Goal: Check status: Check status

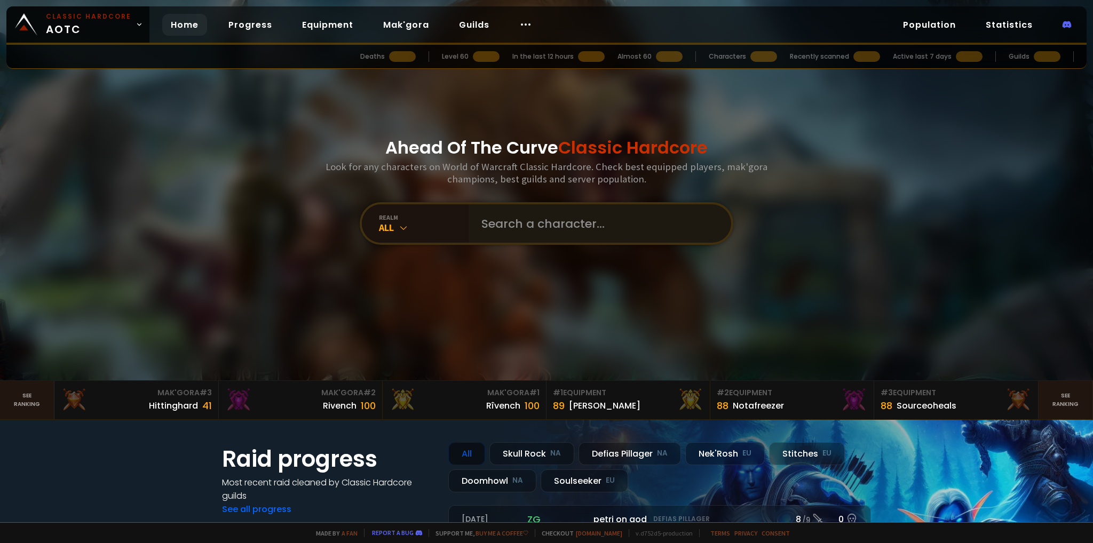
click at [590, 226] on input "text" at bounding box center [596, 223] width 243 height 38
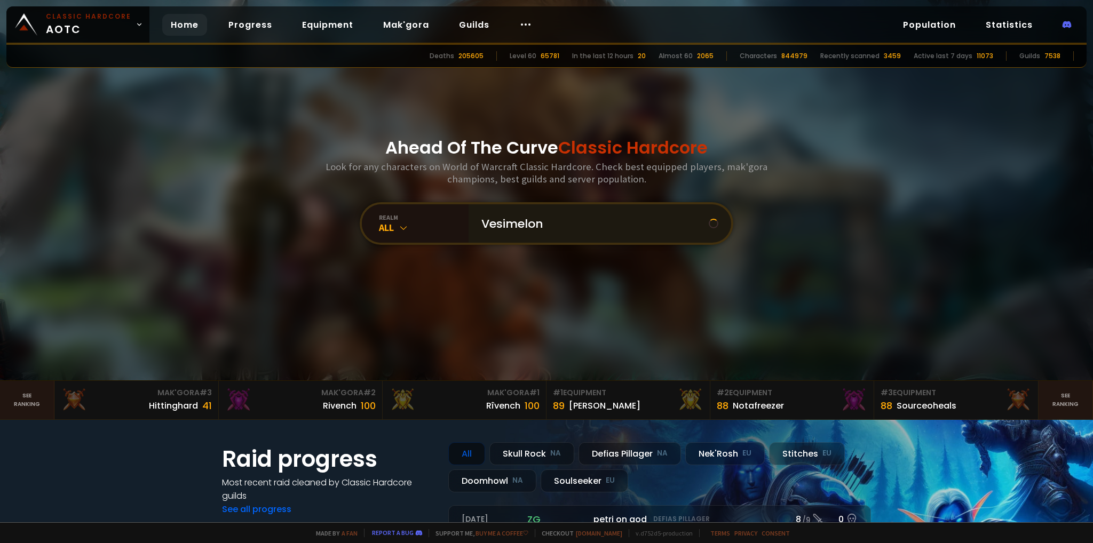
type input "Vesimeloni"
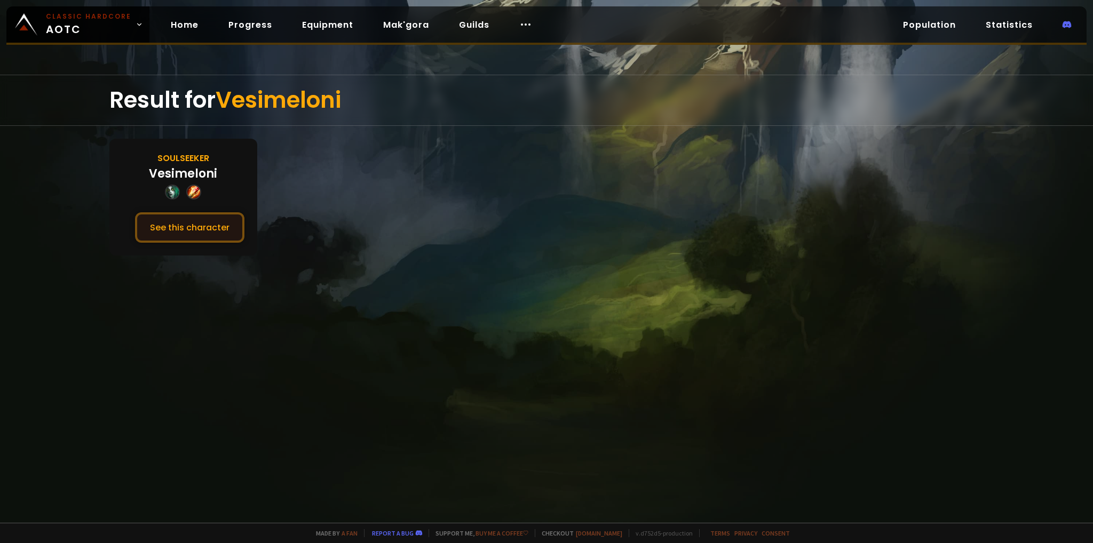
click at [220, 235] on button "See this character" at bounding box center [189, 227] width 109 height 30
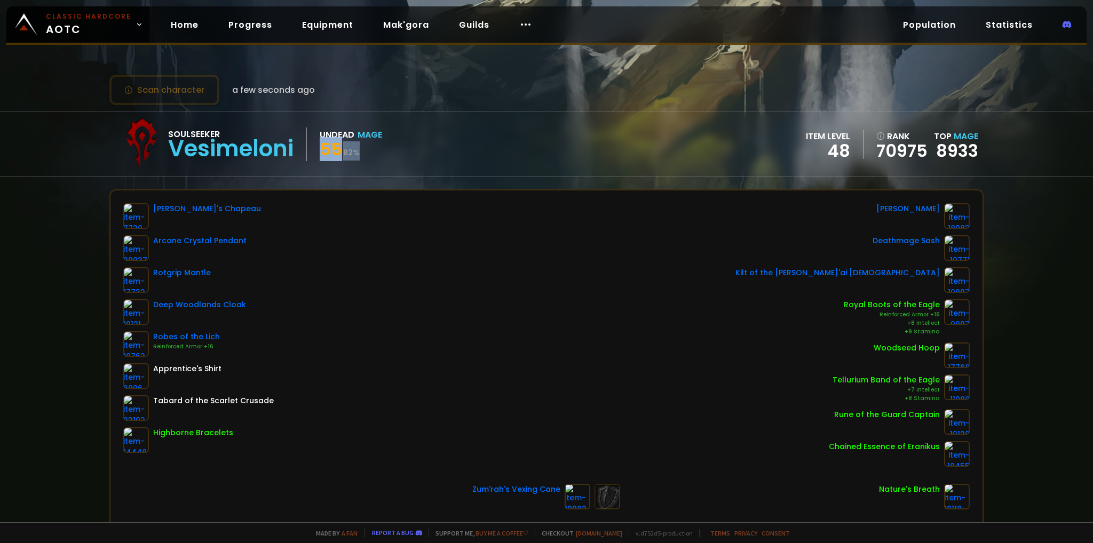
drag, startPoint x: 322, startPoint y: 148, endPoint x: 367, endPoint y: 149, distance: 44.8
click at [367, 149] on div "55 82 %" at bounding box center [351, 150] width 62 height 19
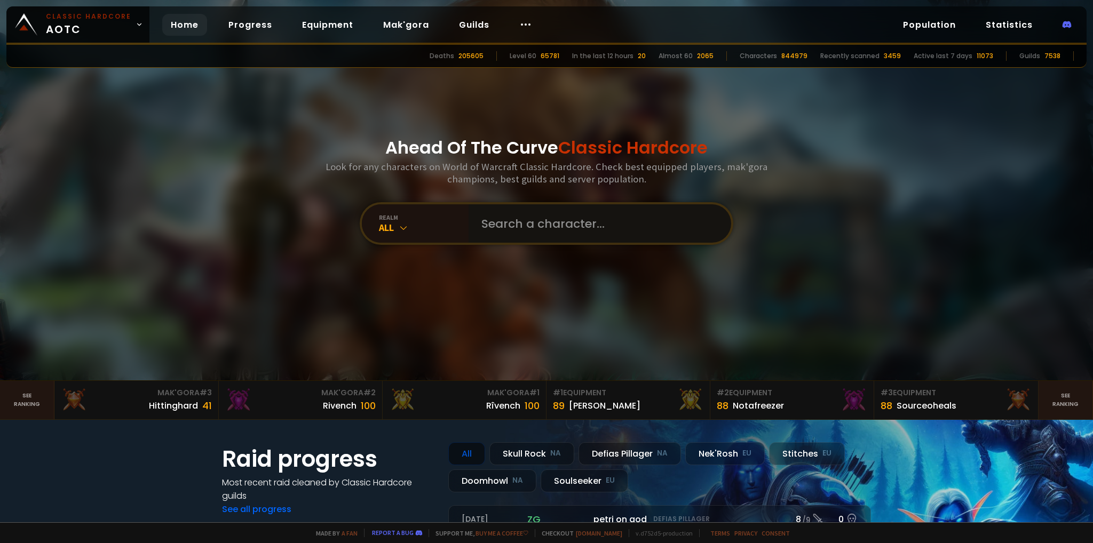
click at [524, 214] on input "text" at bounding box center [596, 223] width 243 height 38
type input "Onelife"
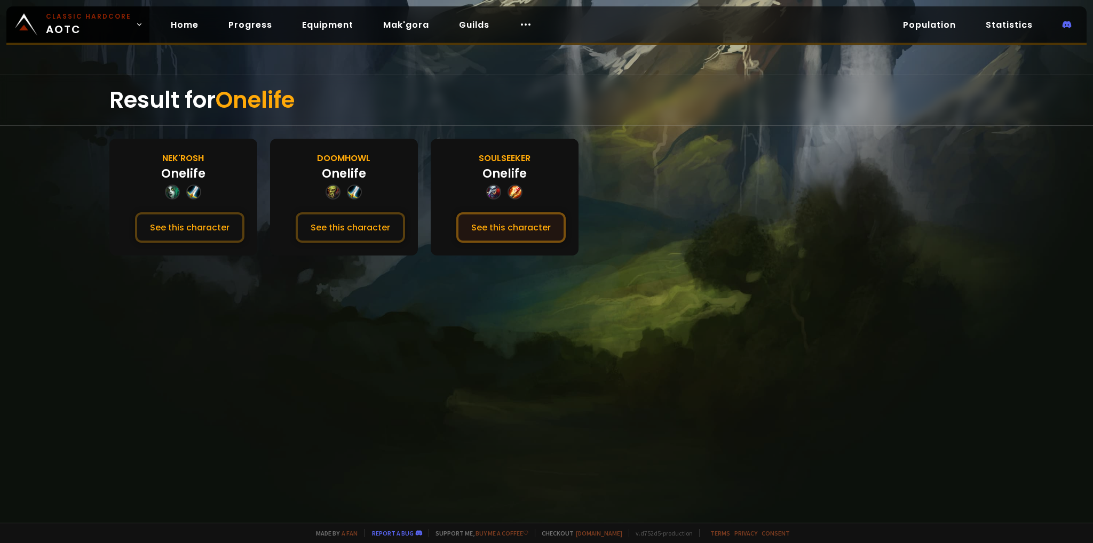
click at [528, 236] on button "See this character" at bounding box center [510, 227] width 109 height 30
